Goal: Download file/media

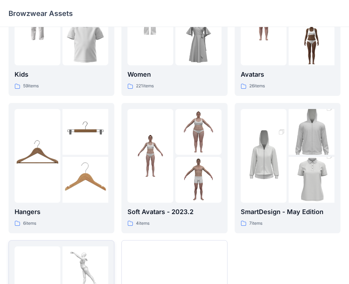
scroll to position [34, 0]
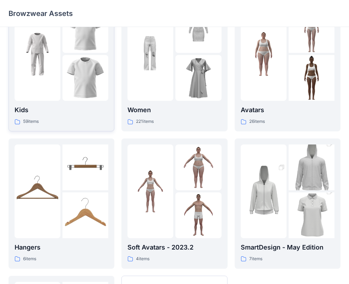
click at [82, 92] on img at bounding box center [85, 78] width 46 height 46
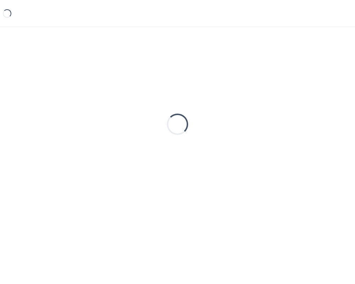
click at [82, 92] on div "Loading..." at bounding box center [178, 125] width 338 height 178
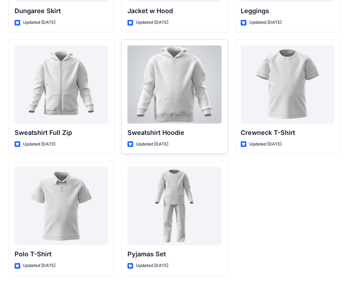
scroll to position [1937, 0]
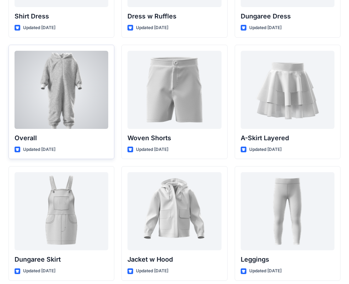
click at [104, 124] on div at bounding box center [62, 90] width 94 height 78
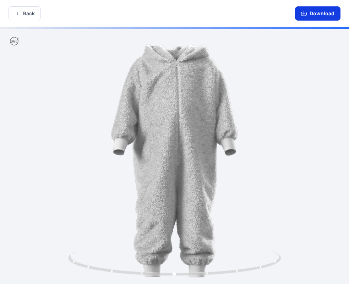
click at [307, 17] on button "Download" at bounding box center [317, 13] width 45 height 14
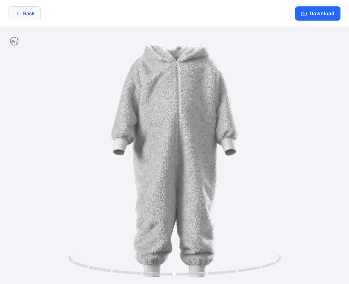
click at [17, 13] on icon "button" at bounding box center [18, 14] width 6 height 6
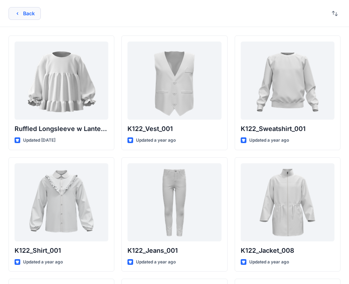
click at [38, 12] on button "Back" at bounding box center [25, 13] width 32 height 13
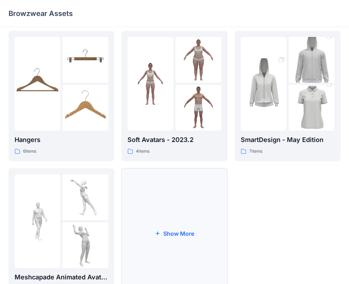
scroll to position [176, 0]
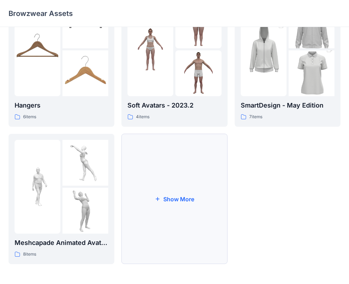
click at [147, 152] on button "Show More" at bounding box center [174, 199] width 106 height 130
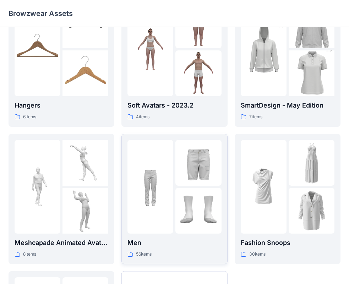
click at [151, 154] on div at bounding box center [150, 187] width 46 height 94
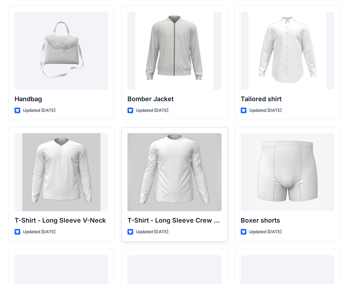
scroll to position [324, 0]
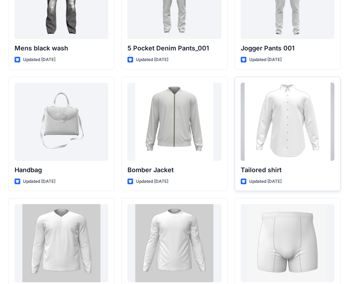
click at [315, 136] on div at bounding box center [288, 122] width 94 height 78
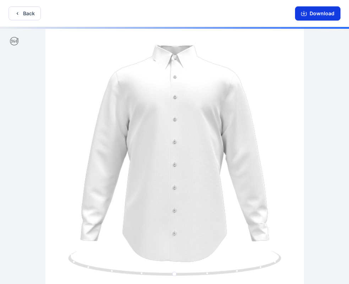
click at [313, 13] on button "Download" at bounding box center [317, 13] width 45 height 14
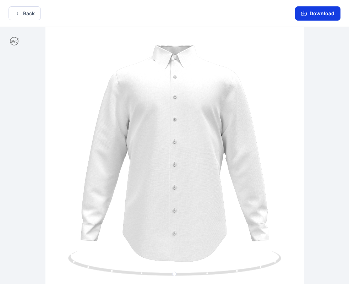
click at [319, 13] on button "Download" at bounding box center [317, 13] width 45 height 14
click at [316, 17] on button "Download" at bounding box center [317, 13] width 45 height 14
